Goal: Task Accomplishment & Management: Manage account settings

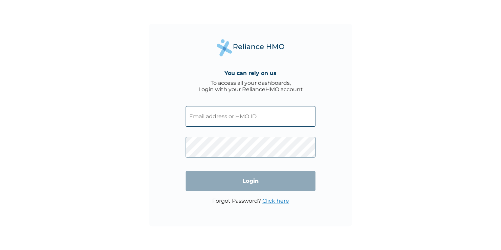
click at [230, 122] on input "text" at bounding box center [251, 116] width 130 height 21
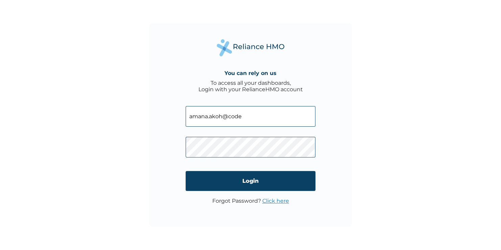
type input "amana.akoh@codeware.com.ng"
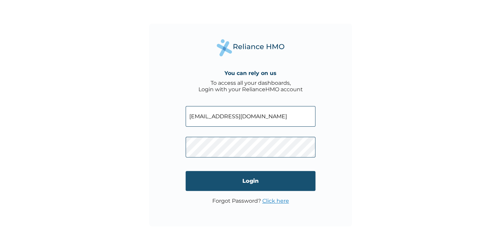
click at [265, 186] on input "Login" at bounding box center [251, 181] width 130 height 20
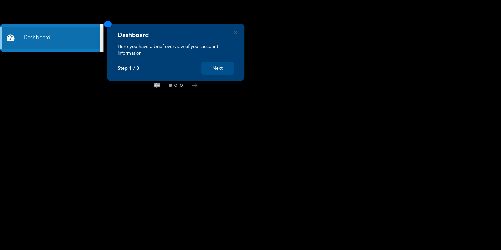
click at [232, 67] on button "Next" at bounding box center [217, 68] width 32 height 13
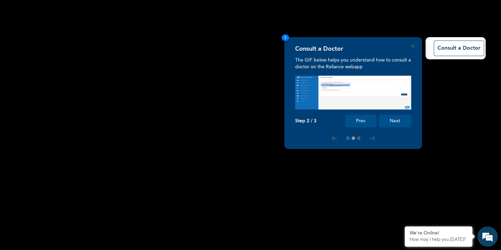
click at [401, 122] on button "Next" at bounding box center [395, 121] width 32 height 13
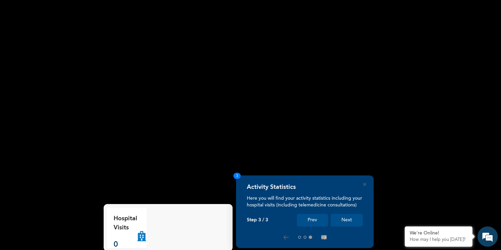
click at [349, 222] on button "Next" at bounding box center [347, 220] width 32 height 13
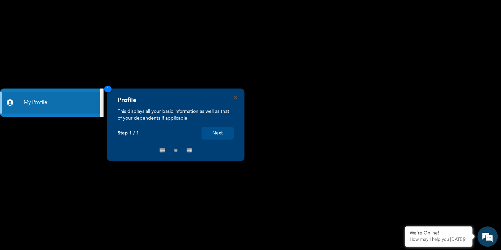
click at [209, 131] on button "Next" at bounding box center [217, 133] width 32 height 13
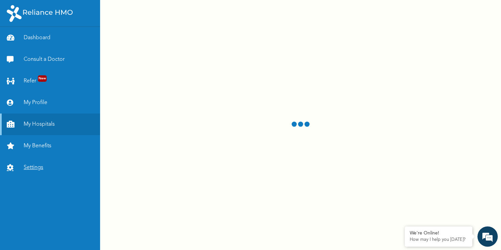
click at [58, 160] on link "Settings" at bounding box center [50, 168] width 100 height 22
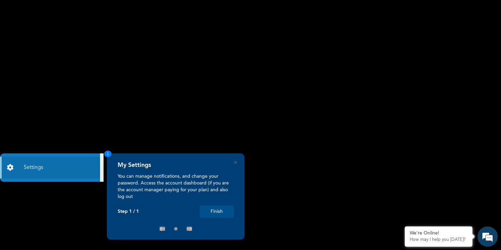
click at [220, 211] on button "Finish" at bounding box center [217, 212] width 34 height 13
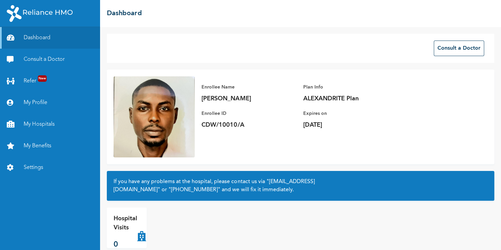
scroll to position [11, 0]
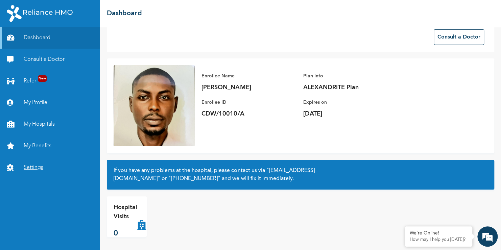
click at [41, 166] on link "Settings" at bounding box center [50, 168] width 100 height 22
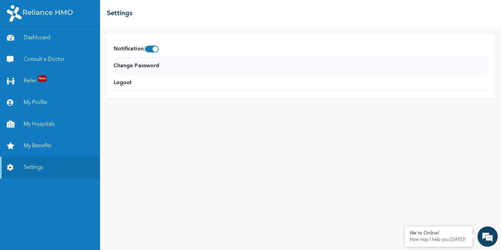
click at [154, 72] on li "Change Password" at bounding box center [301, 65] width 374 height 17
click at [164, 68] on li "Change Password" at bounding box center [301, 65] width 374 height 17
click at [137, 65] on link "Change Password" at bounding box center [136, 66] width 45 height 8
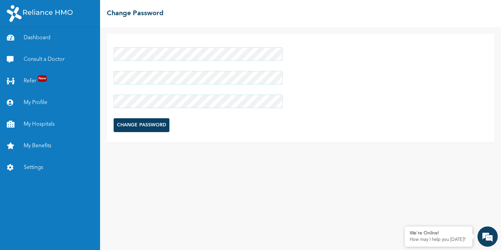
click at [232, 119] on form "CHANGE PASSWORD" at bounding box center [198, 90] width 169 height 92
click at [138, 127] on input "CHANGE PASSWORD" at bounding box center [142, 125] width 56 height 14
drag, startPoint x: 0, startPoint y: 0, endPoint x: 27, endPoint y: 35, distance: 44.1
click at [27, 35] on link "Dashboard" at bounding box center [50, 38] width 100 height 22
